Goal: Submit feedback/report problem: Submit feedback/report problem

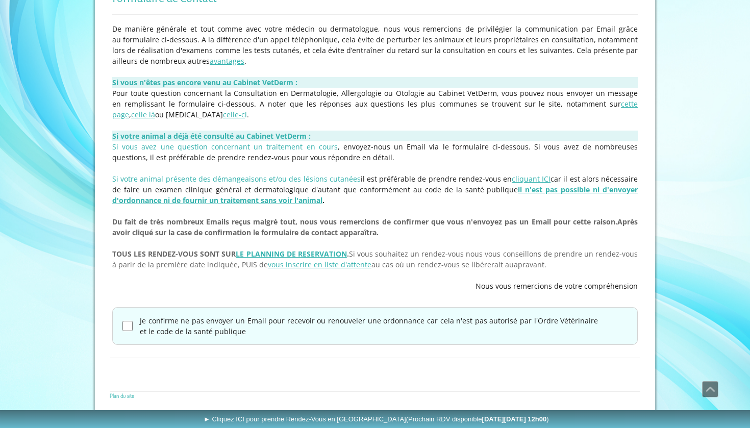
scroll to position [219, 0]
click at [120, 325] on div "Je confirme ne pas envoyer un Email pour recevoir ou renouveler une ordonnance …" at bounding box center [375, 327] width 526 height 38
click at [130, 329] on input "Je confirme ne pas envoyer un Email pour recevoir ou renouveler une ordonnance …" at bounding box center [127, 327] width 10 height 10
checkbox input "true"
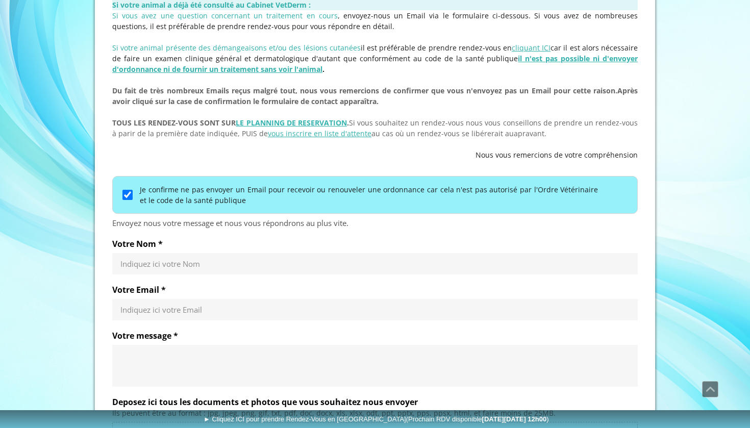
scroll to position [357, 0]
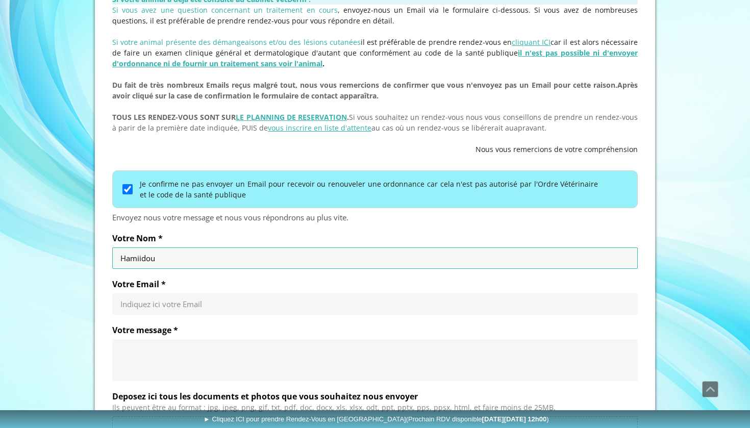
type input "Hamiidou"
click at [250, 310] on div "Indiquez ici votre Email" at bounding box center [375, 303] width 526 height 21
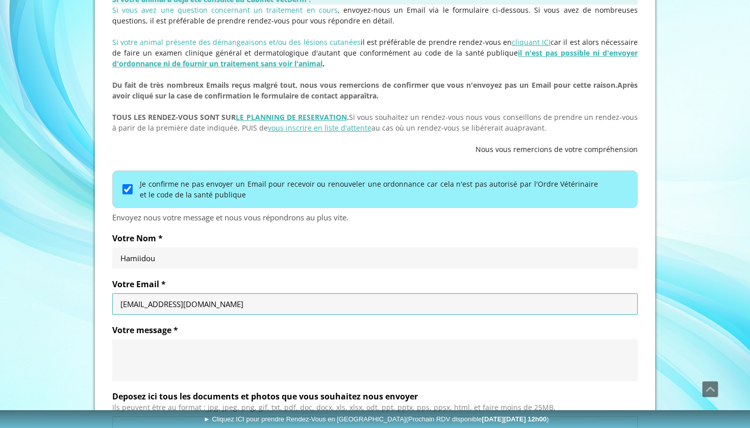
type input "[EMAIL_ADDRESS][DOMAIN_NAME]"
click at [230, 364] on textarea "Votre message *" at bounding box center [374, 360] width 509 height 31
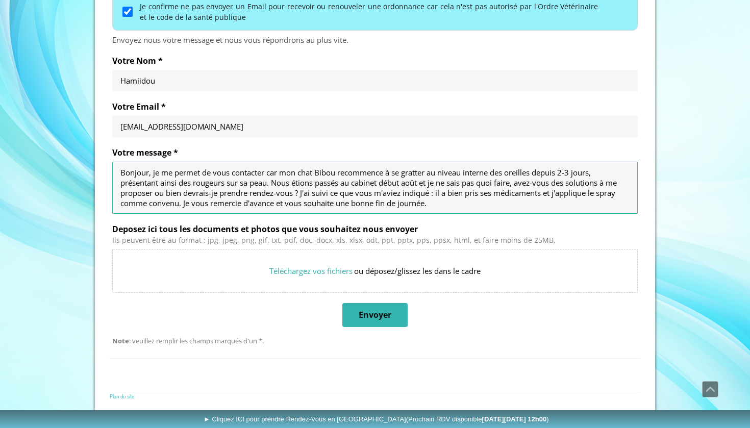
scroll to position [533, 0]
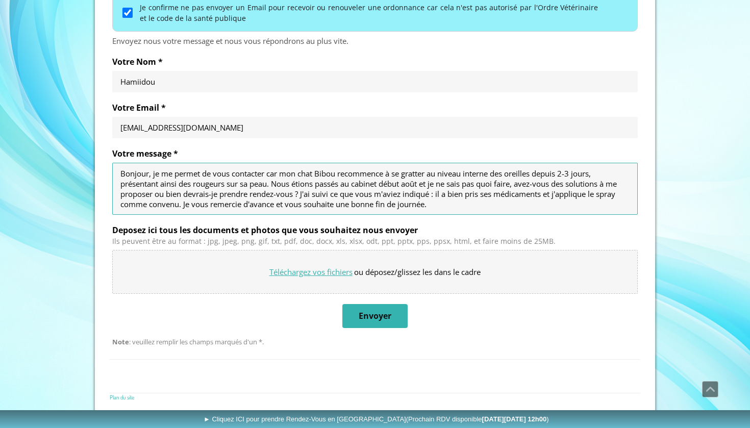
type textarea "Bonjour, je me permet de vous contacter car mon chat Bibou recommence à se grat…"
click at [398, 272] on input "Deposez ici tous les documents et photos que vous souhaitez nous envoyer" at bounding box center [375, 272] width 525 height 43
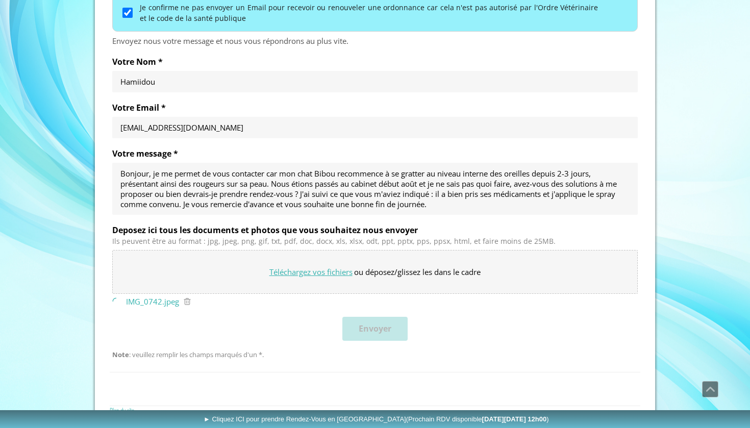
click at [360, 273] on input "Deposez ici tous les documents et photos que vous souhaitez nous envoyer" at bounding box center [375, 272] width 525 height 43
type input "C:\fakepath\IMG_0743.jpeg"
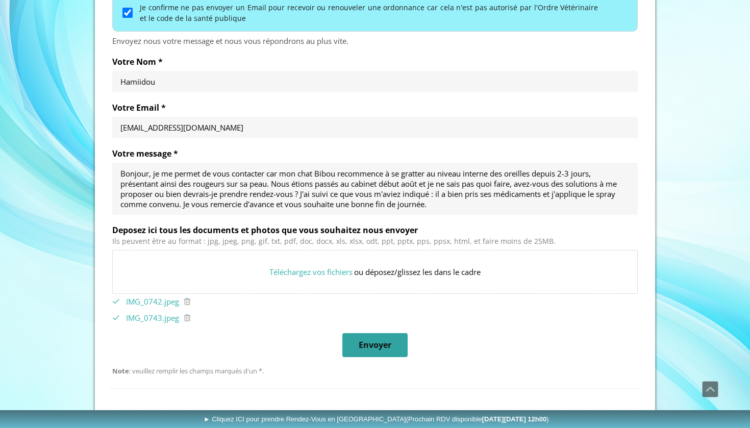
click at [389, 340] on span "Envoyer" at bounding box center [375, 345] width 33 height 11
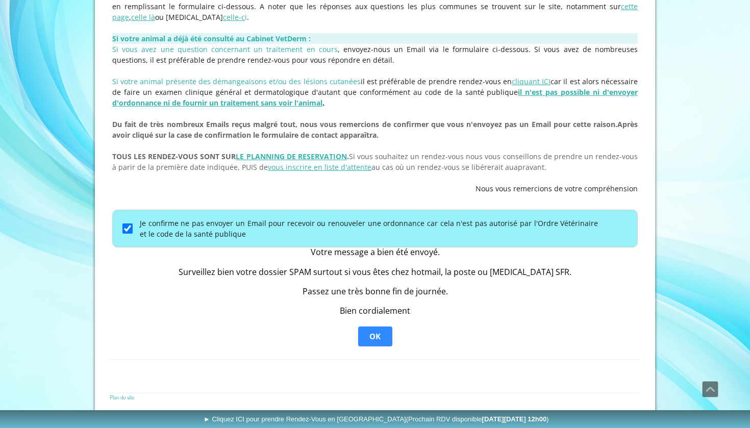
click at [389, 339] on span "OK" at bounding box center [375, 337] width 32 height 18
